Goal: Navigation & Orientation: Understand site structure

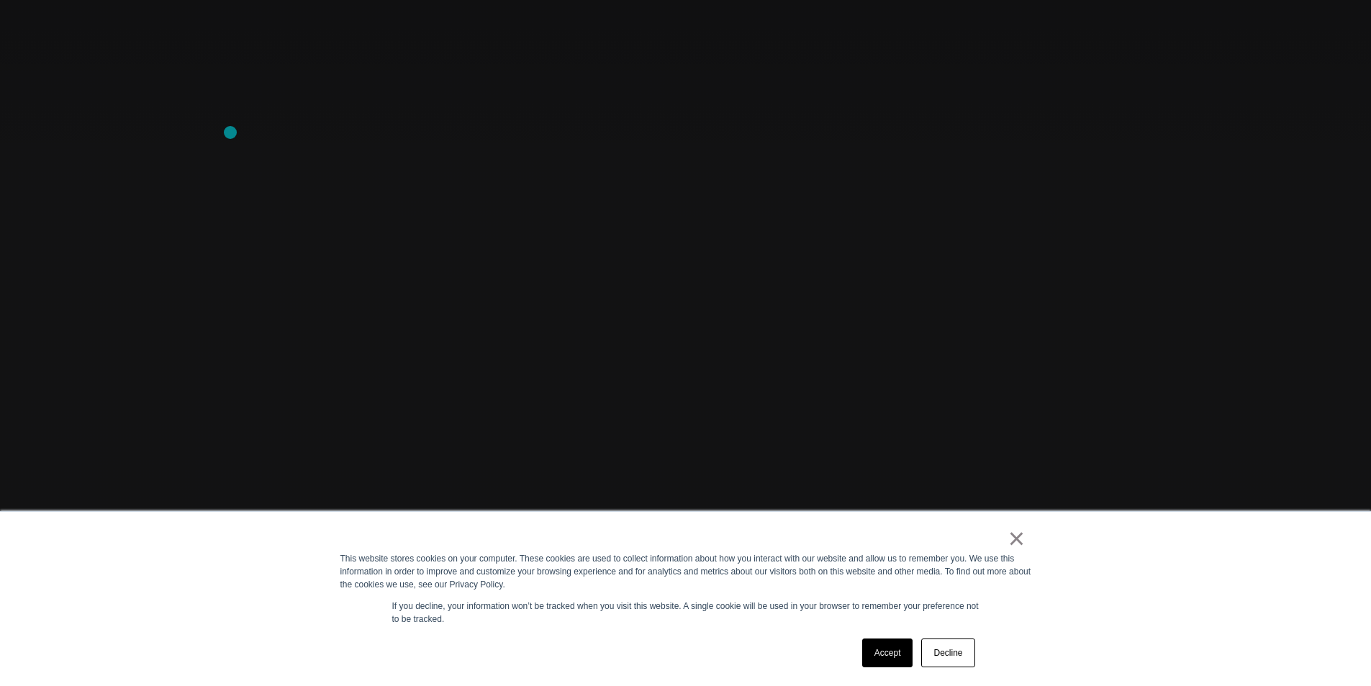
scroll to position [216, 0]
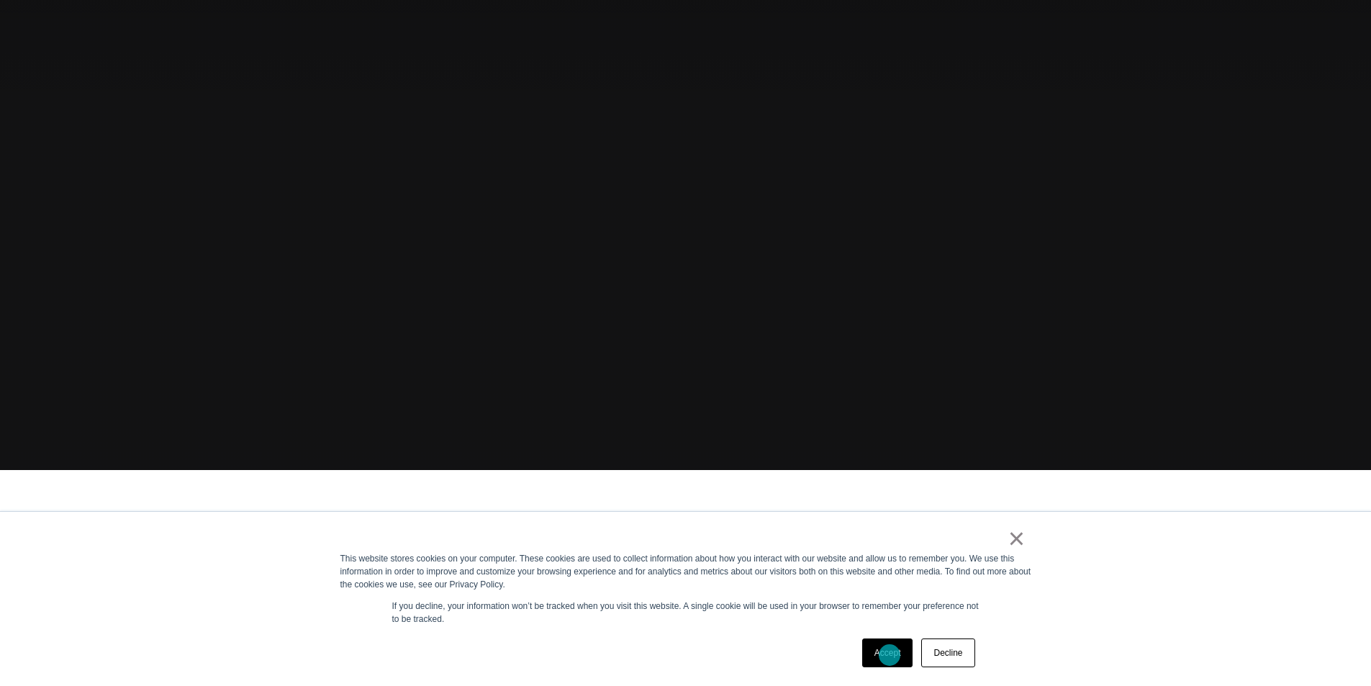
click at [890, 655] on link "Accept" at bounding box center [887, 653] width 51 height 29
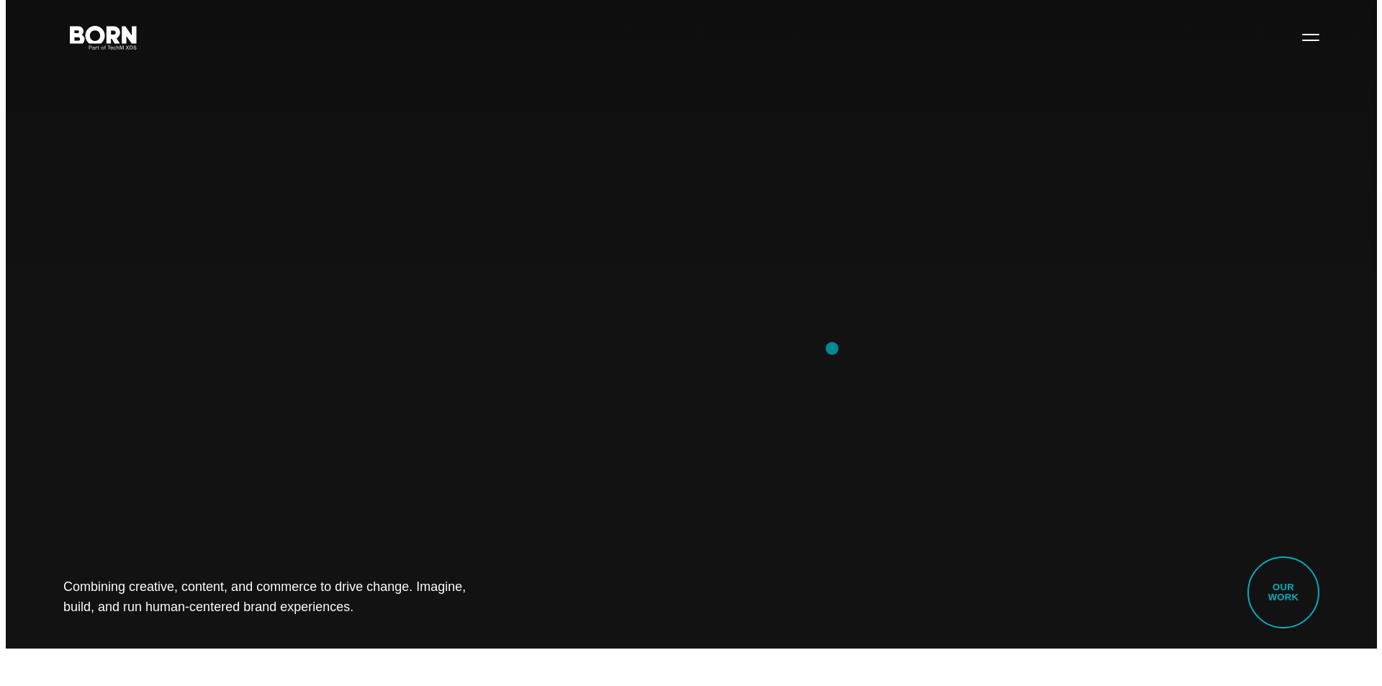
scroll to position [0, 0]
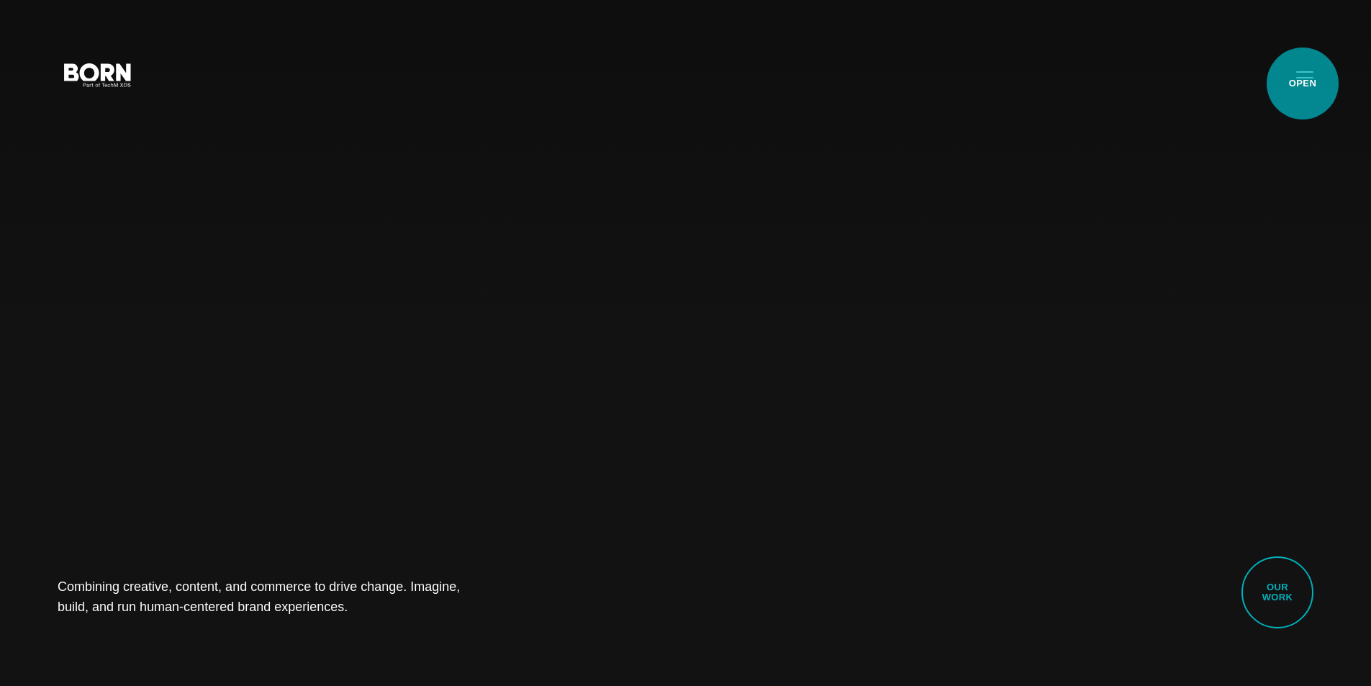
click at [1303, 84] on button "Primary Menu" at bounding box center [1305, 74] width 35 height 30
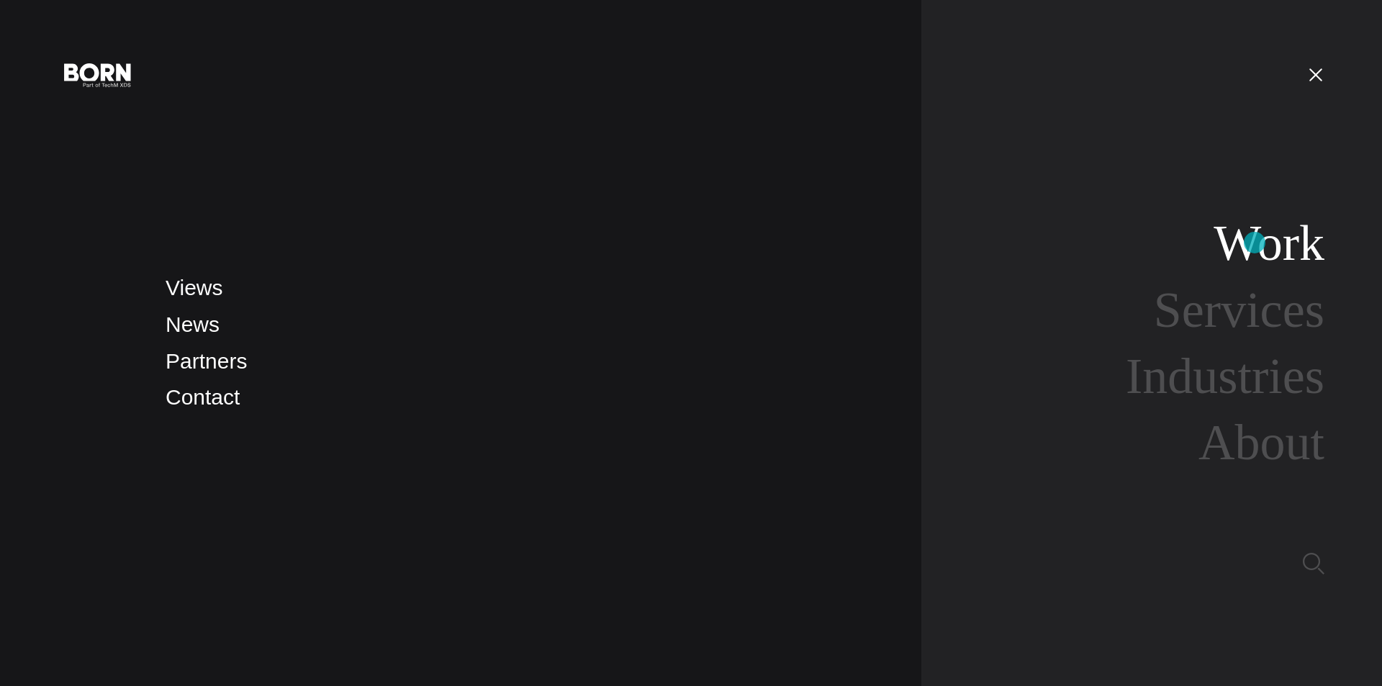
click at [1255, 243] on link "Work" at bounding box center [1269, 242] width 111 height 55
click at [1263, 448] on link "About" at bounding box center [1262, 442] width 126 height 55
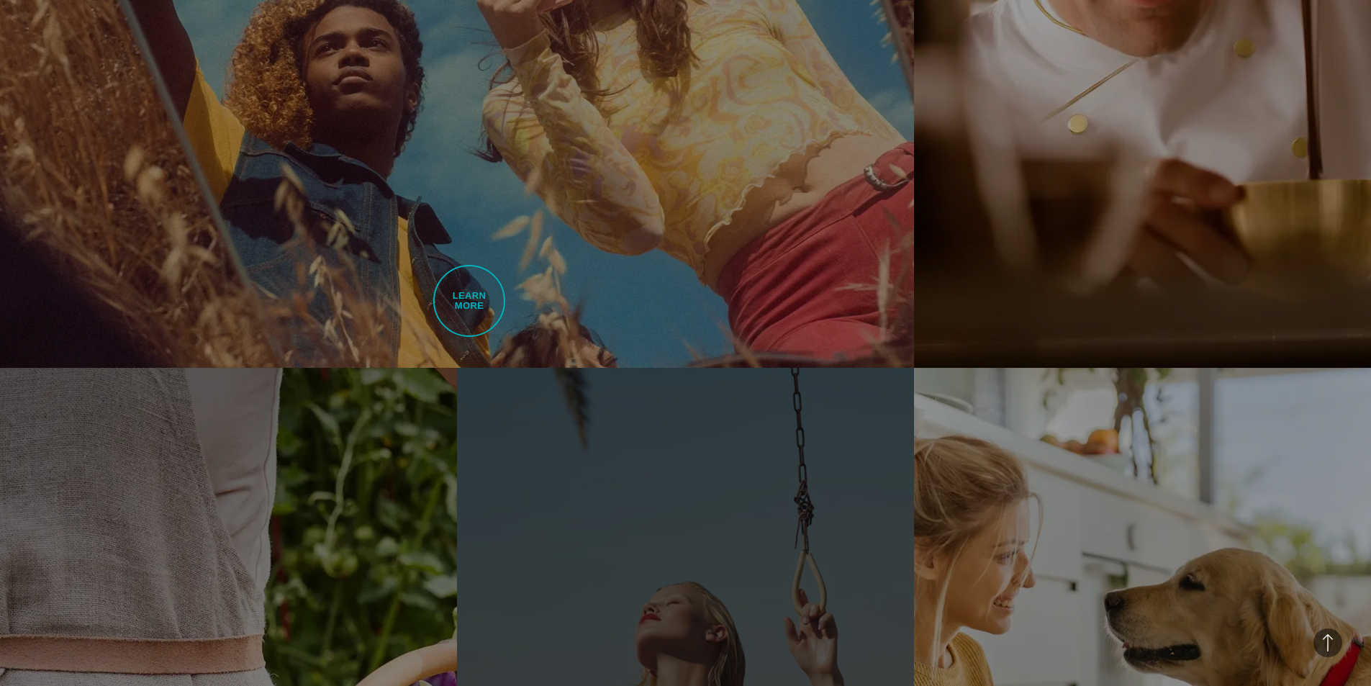
scroll to position [2592, 0]
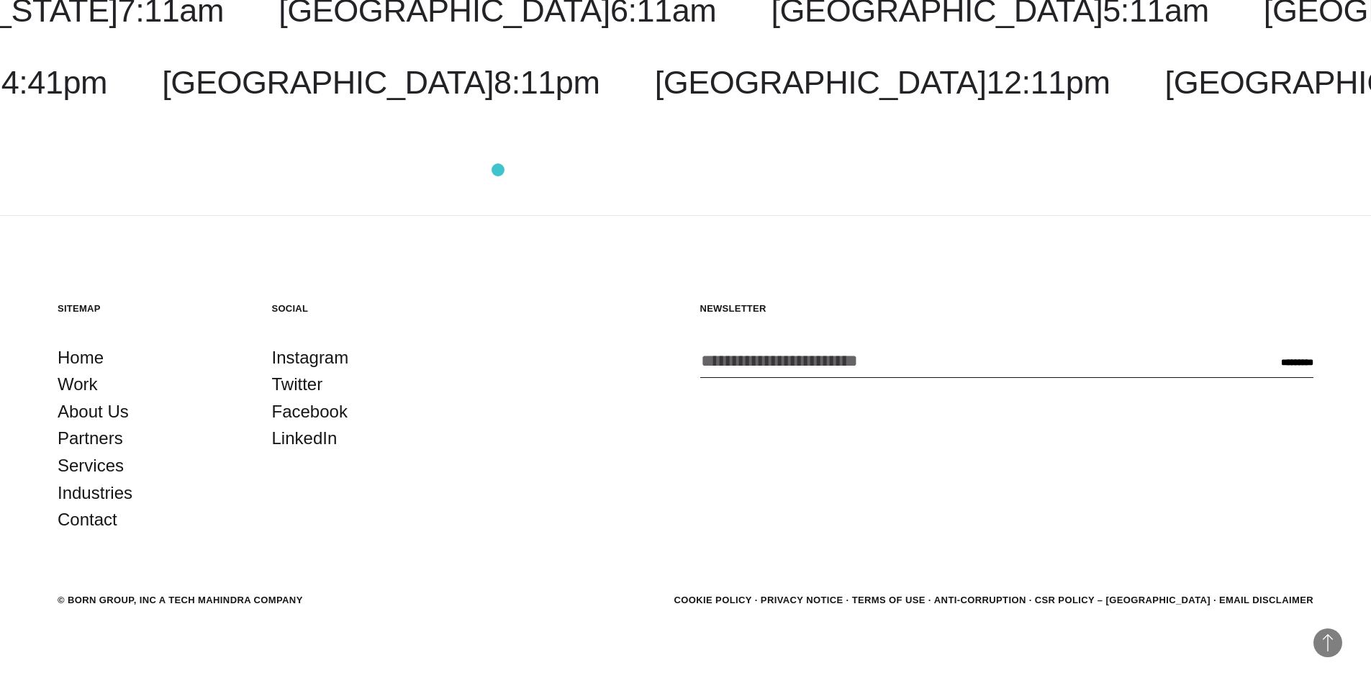
scroll to position [5551, 0]
